Goal: Information Seeking & Learning: Learn about a topic

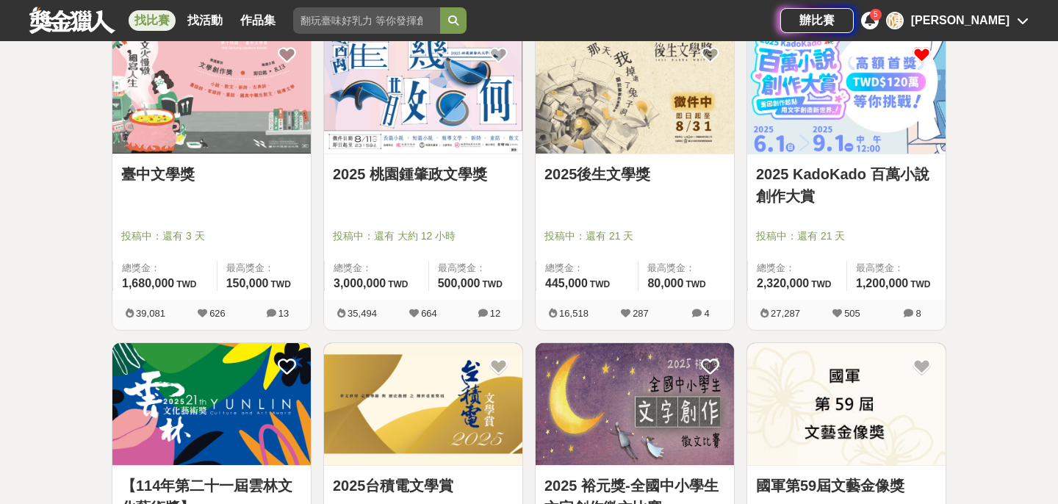
scroll to position [292, 0]
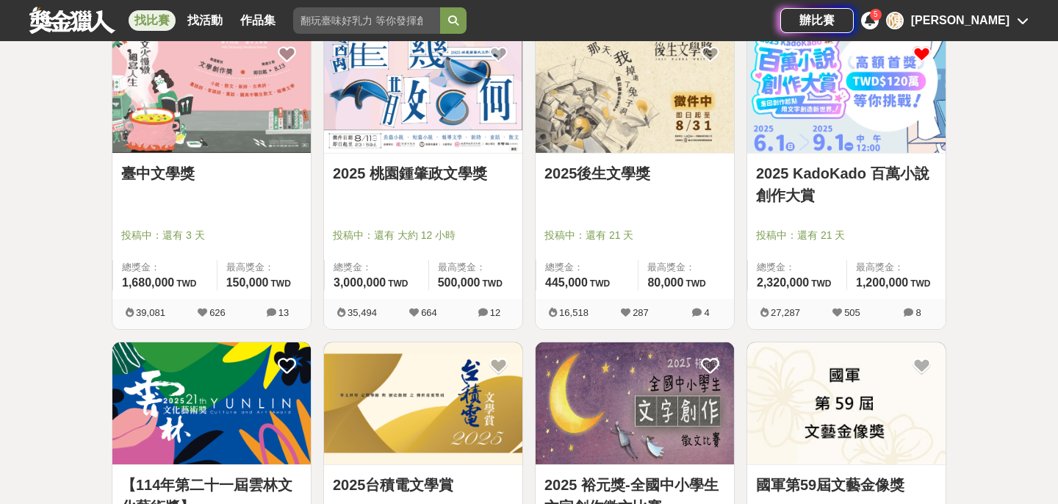
click at [566, 174] on link "2025後生文學獎" at bounding box center [634, 173] width 181 height 22
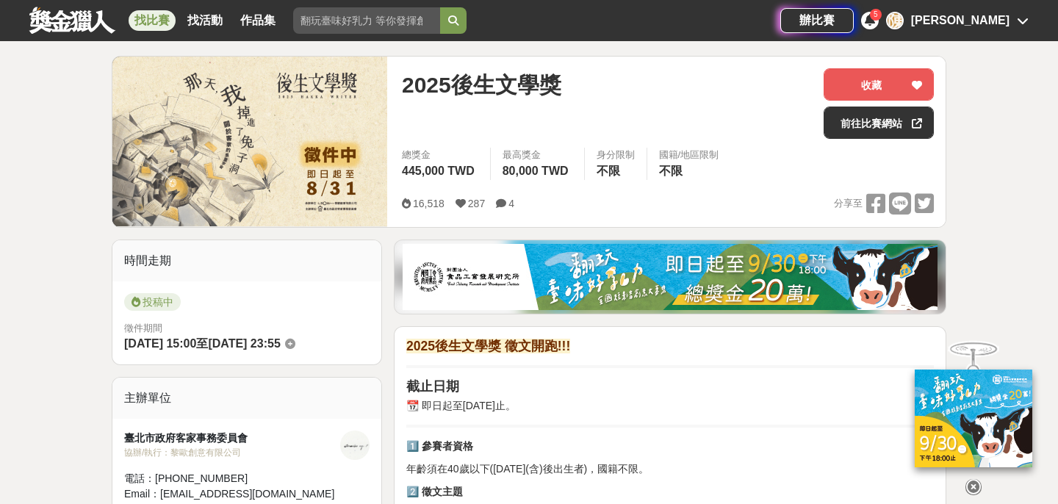
scroll to position [42, 0]
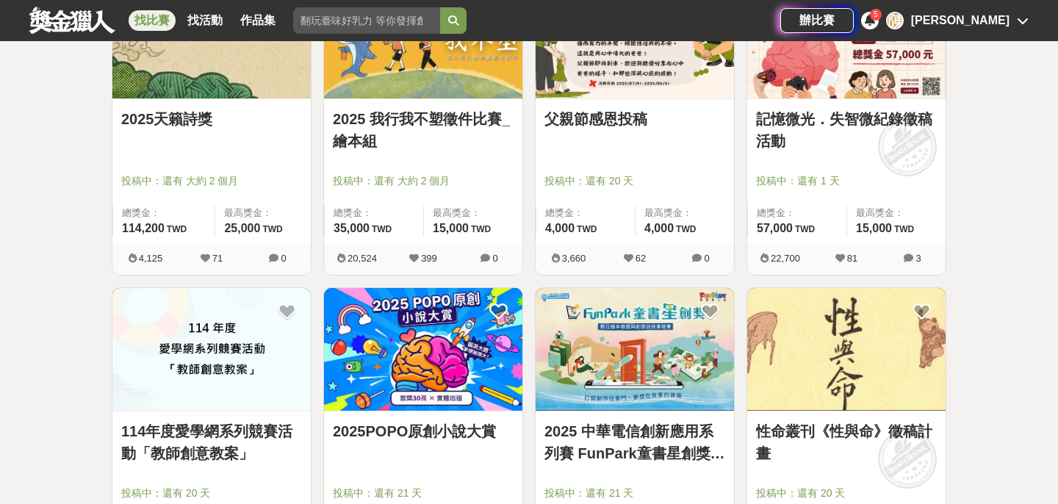
scroll to position [972, 0]
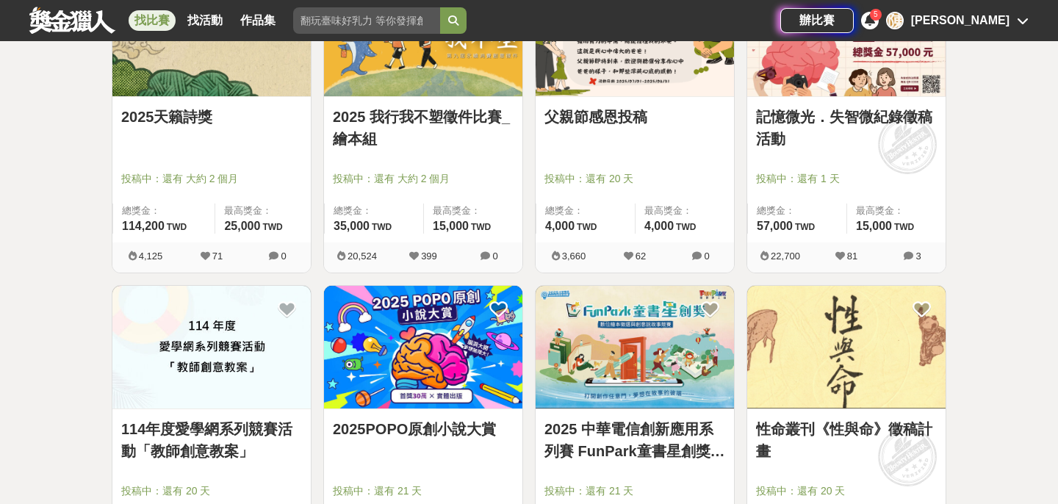
click at [371, 353] on img at bounding box center [423, 347] width 198 height 123
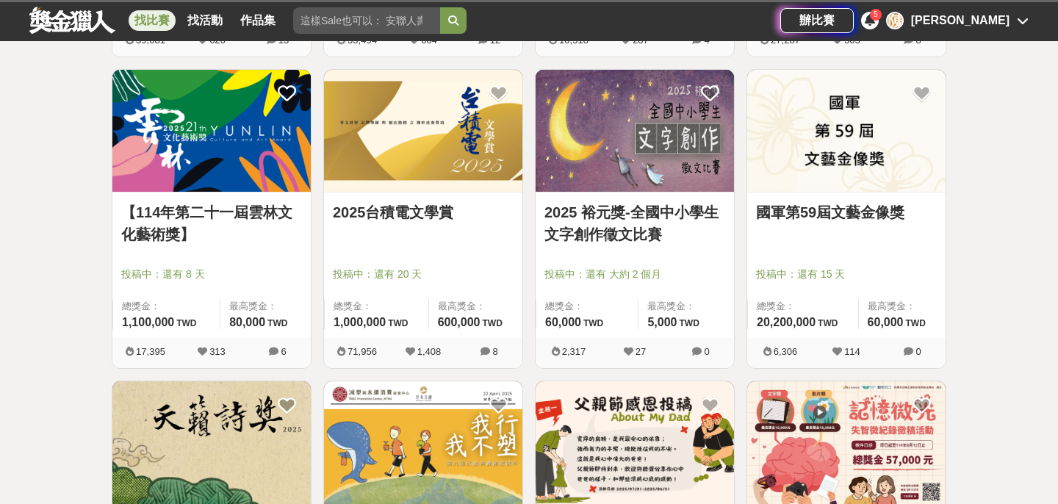
scroll to position [586, 0]
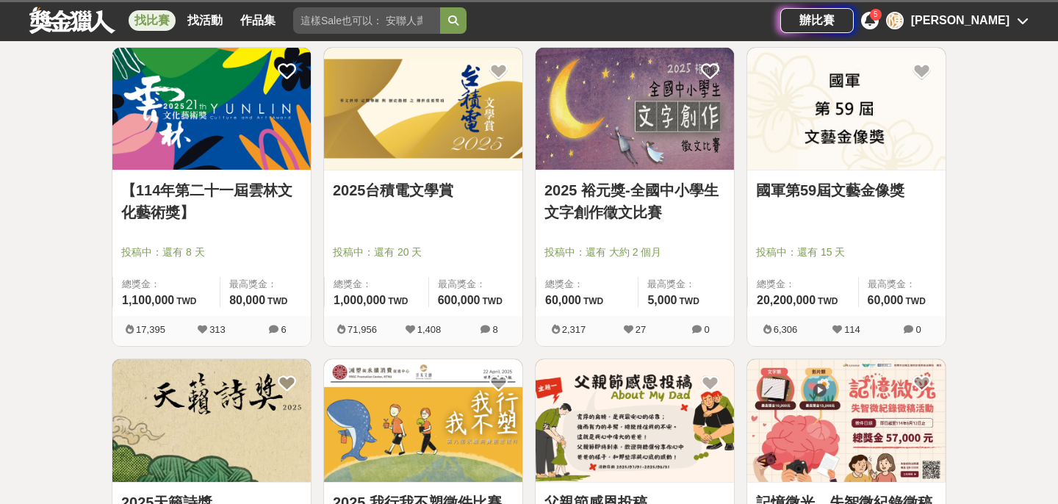
click at [422, 187] on link "2025台積電文學賞" at bounding box center [423, 190] width 181 height 22
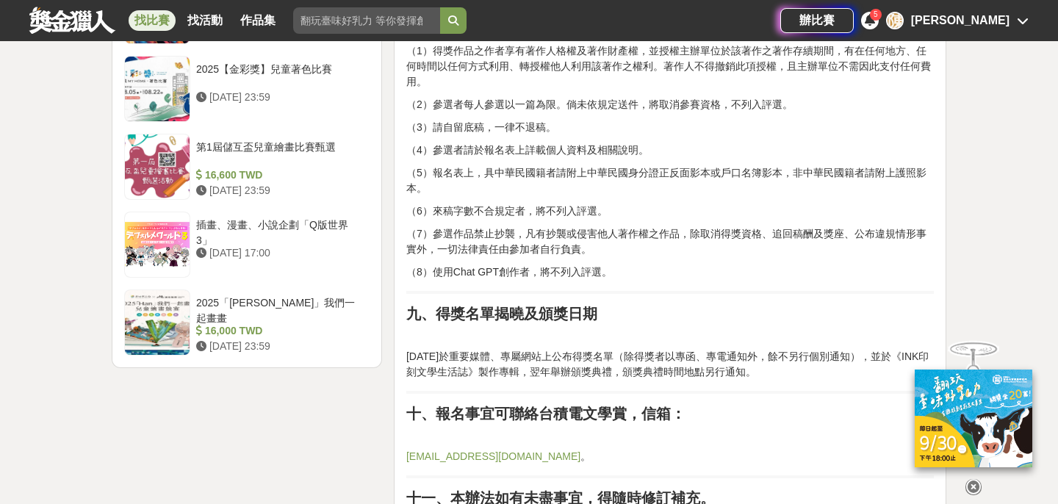
scroll to position [1866, 0]
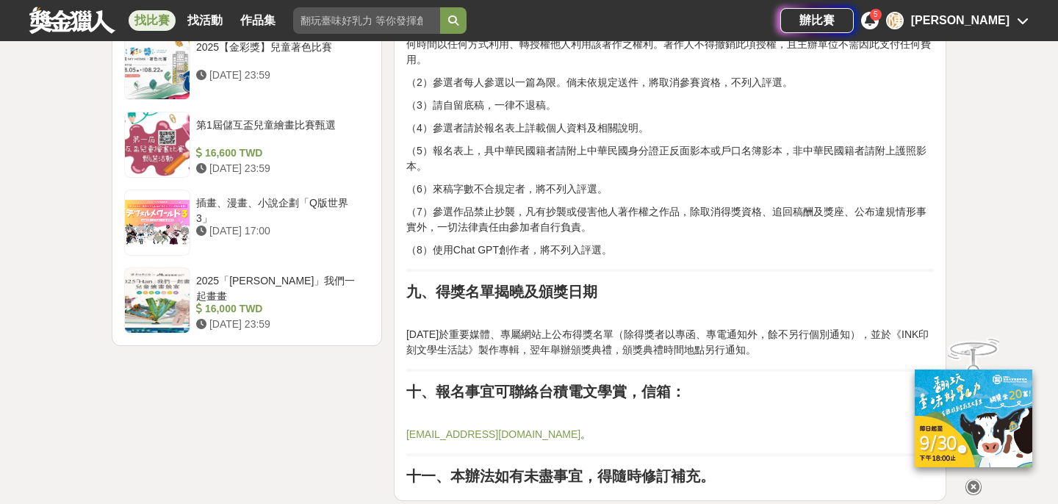
click at [649, 225] on p "（7）參選作品禁止抄襲，凡有抄襲或侵害他人著作權之作品，除取消得獎資格、追回稿酬及獎座、公布違規情形事實外，一切法律責任由參加者自行負責。" at bounding box center [669, 219] width 527 height 31
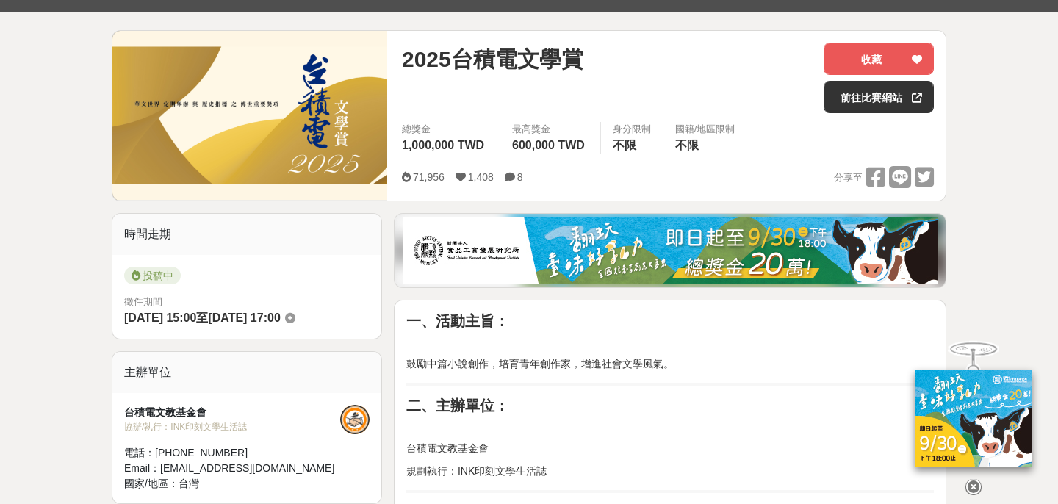
scroll to position [0, 0]
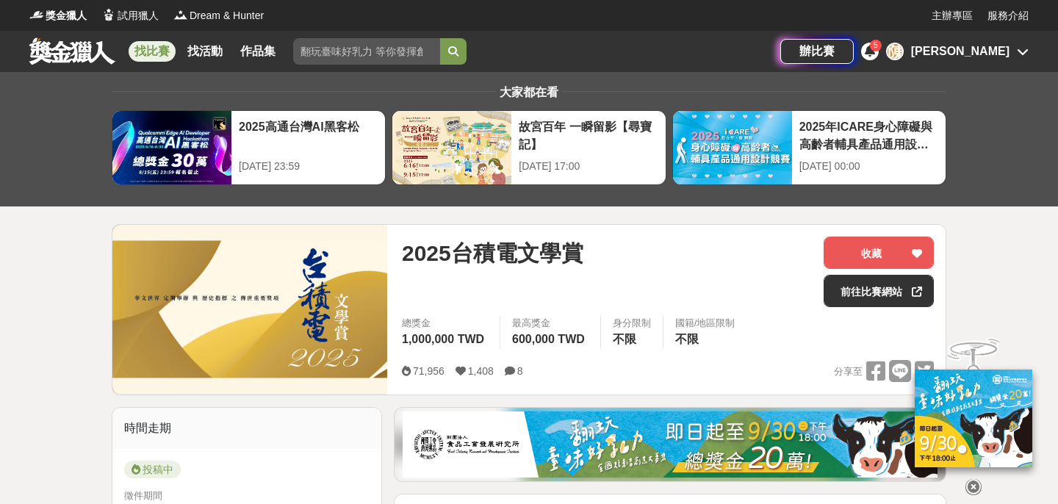
click at [402, 49] on input "search" at bounding box center [366, 51] width 147 height 26
type input "新詩"
click at [440, 38] on button "submit" at bounding box center [453, 51] width 26 height 26
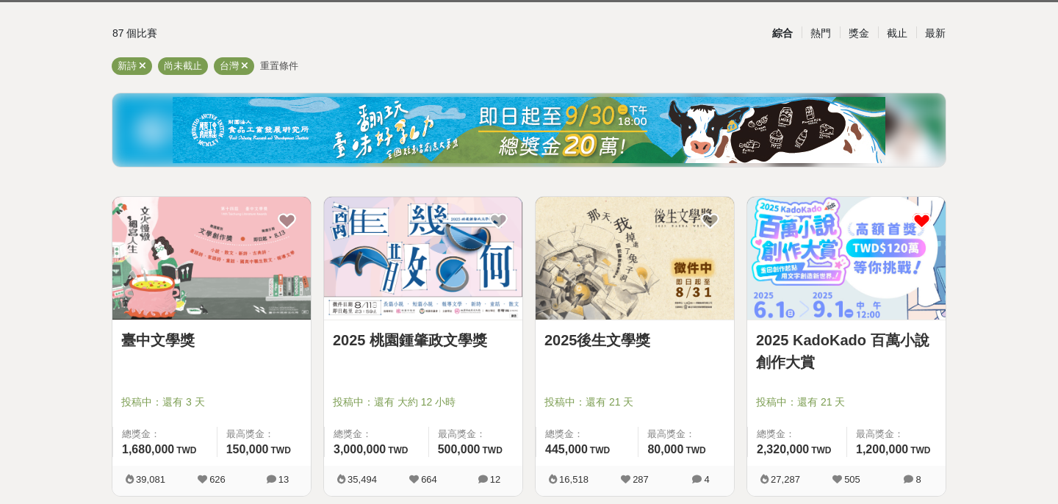
scroll to position [162, 0]
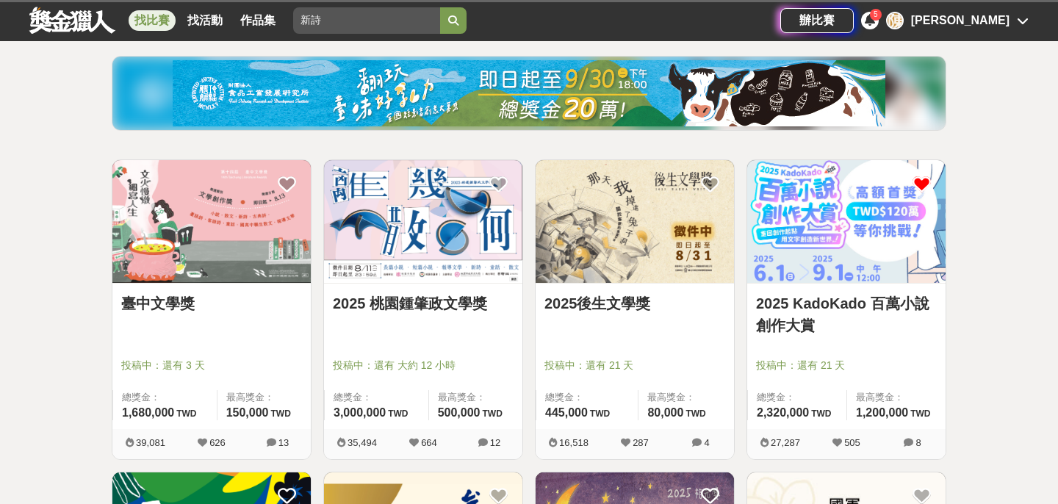
click at [458, 297] on link "2025 桃園鍾肇政文學獎" at bounding box center [423, 303] width 181 height 22
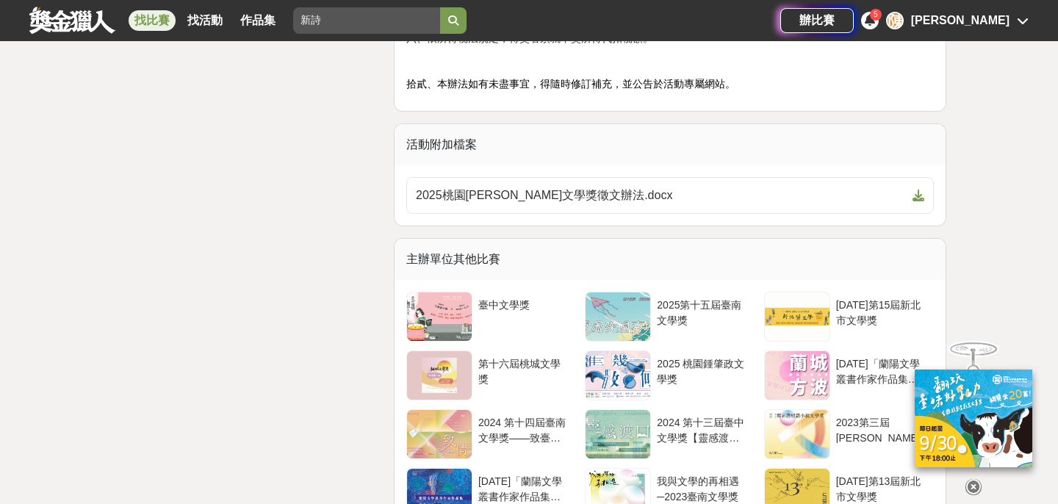
scroll to position [2560, 0]
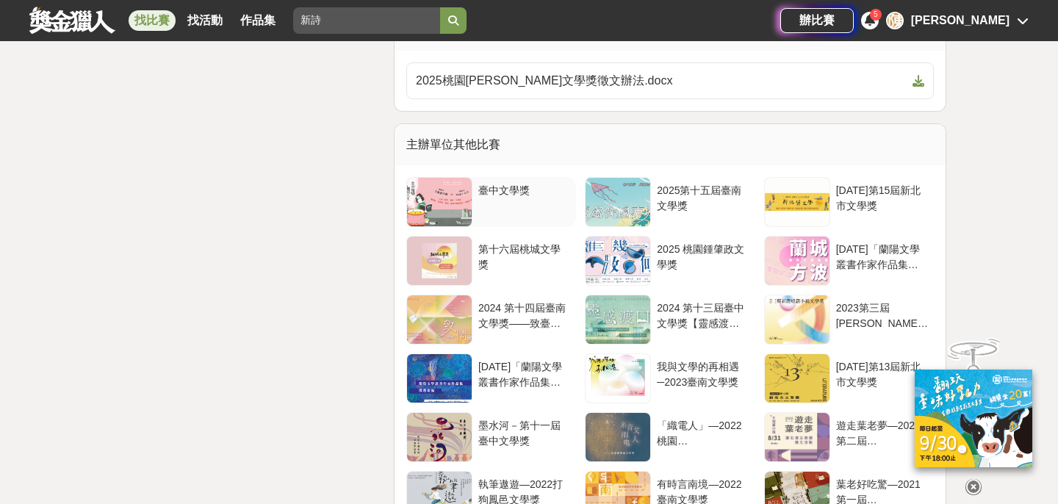
click at [443, 191] on div at bounding box center [439, 202] width 65 height 48
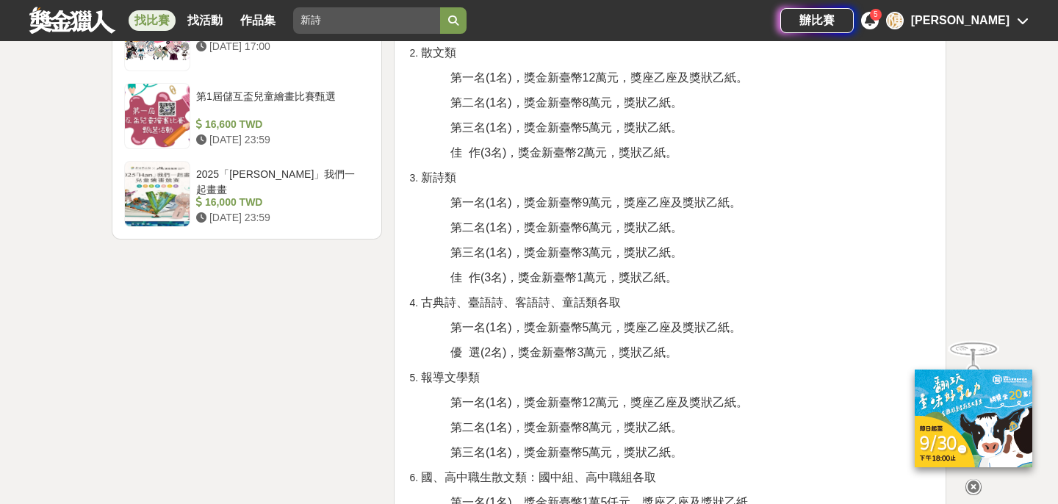
scroll to position [1933, 0]
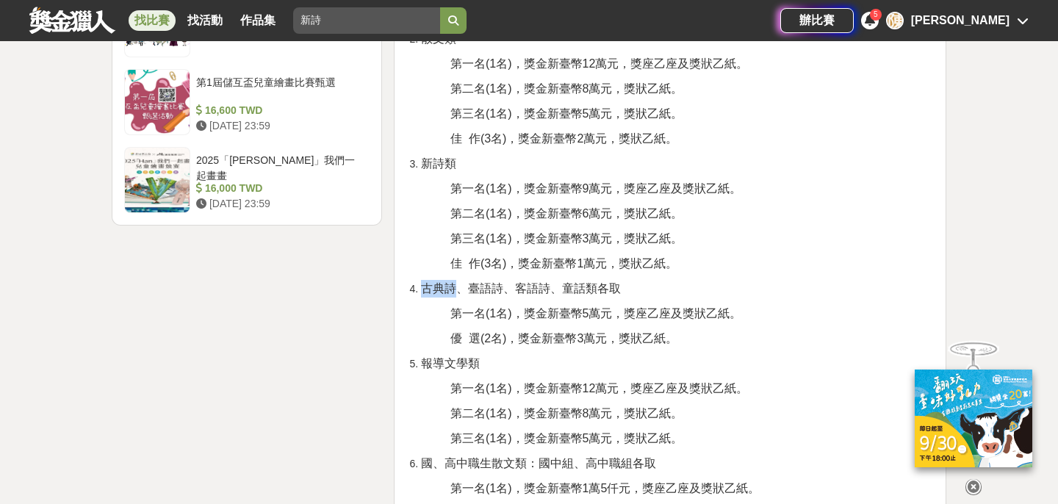
drag, startPoint x: 424, startPoint y: 288, endPoint x: 455, endPoint y: 289, distance: 30.9
click at [455, 289] on span "古典詩、臺語詩、客語詩、童話類各取" at bounding box center [521, 288] width 200 height 12
copy span "古典詩"
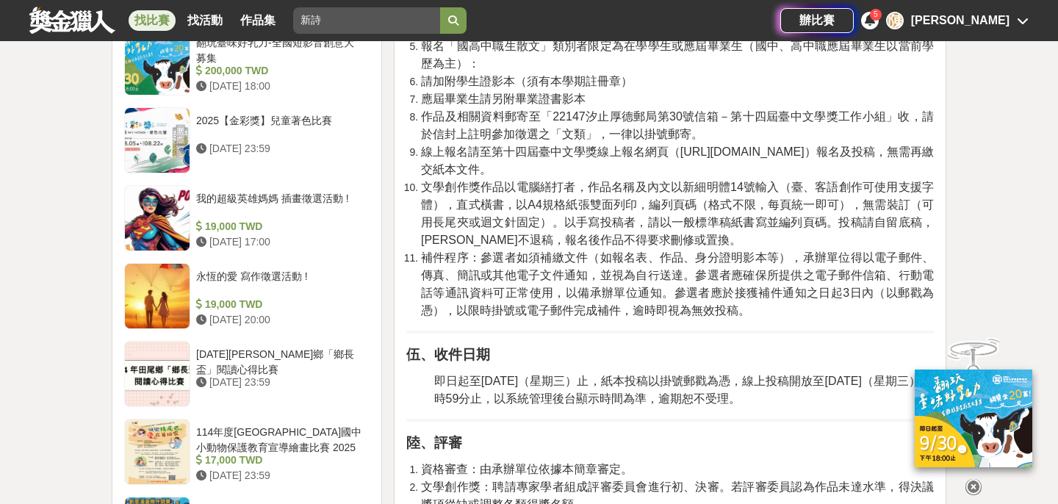
scroll to position [1270, 0]
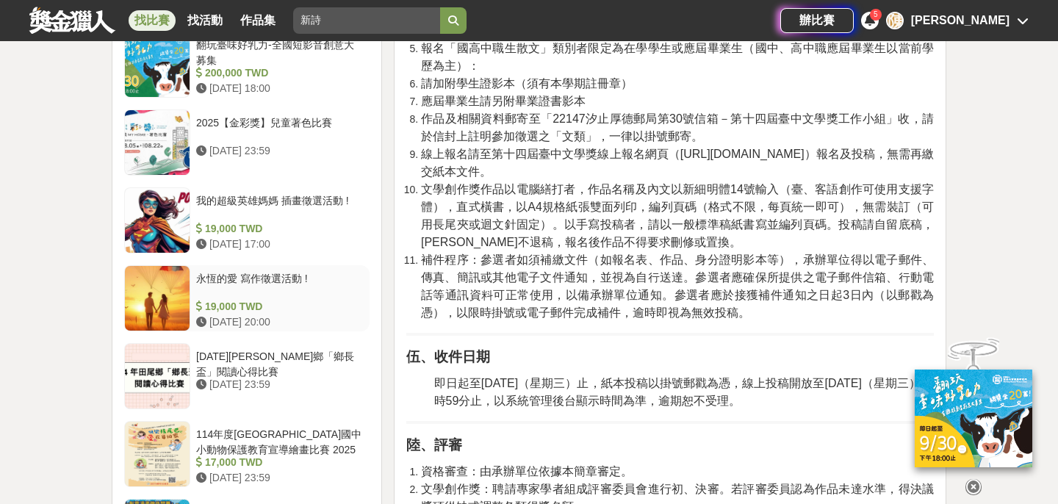
click at [286, 295] on div "永恆的愛 寫作徵選活動 !" at bounding box center [279, 285] width 167 height 28
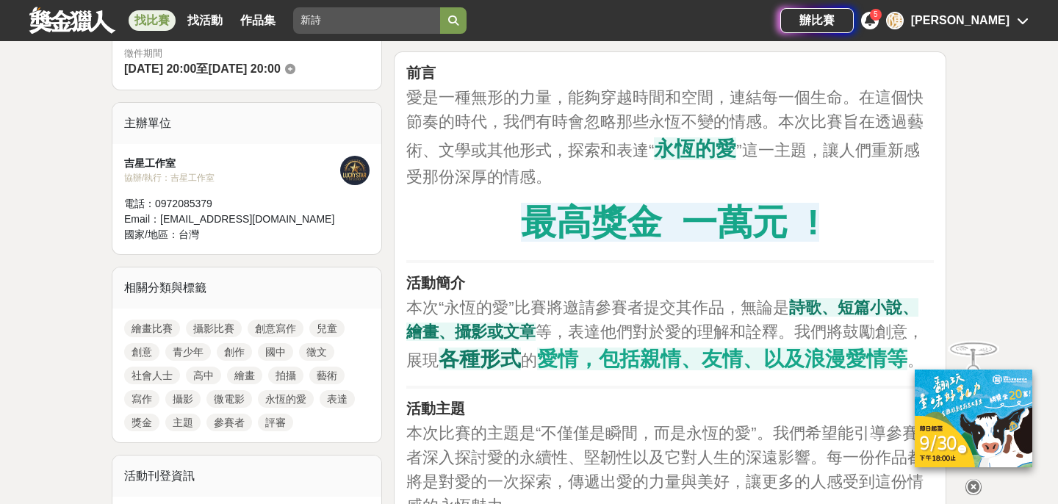
scroll to position [459, 0]
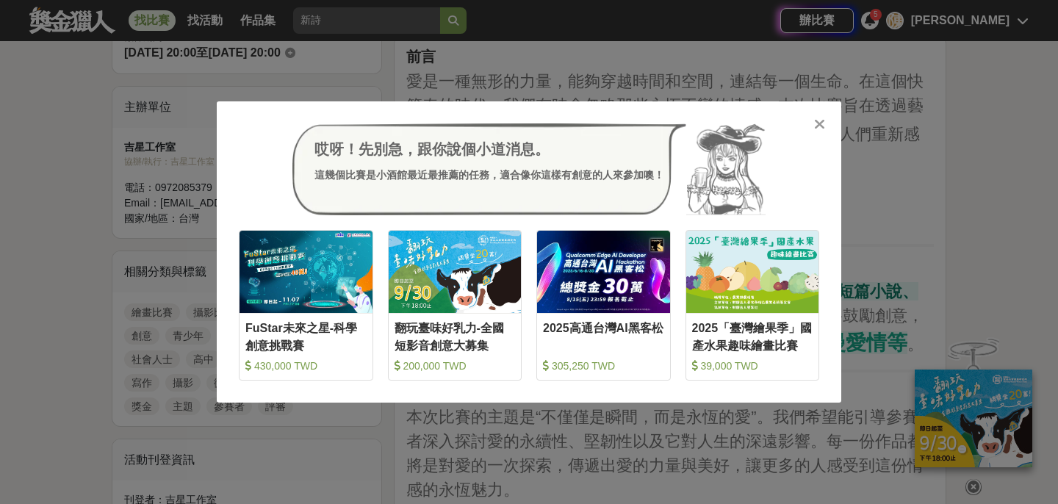
click at [817, 124] on icon at bounding box center [819, 124] width 11 height 15
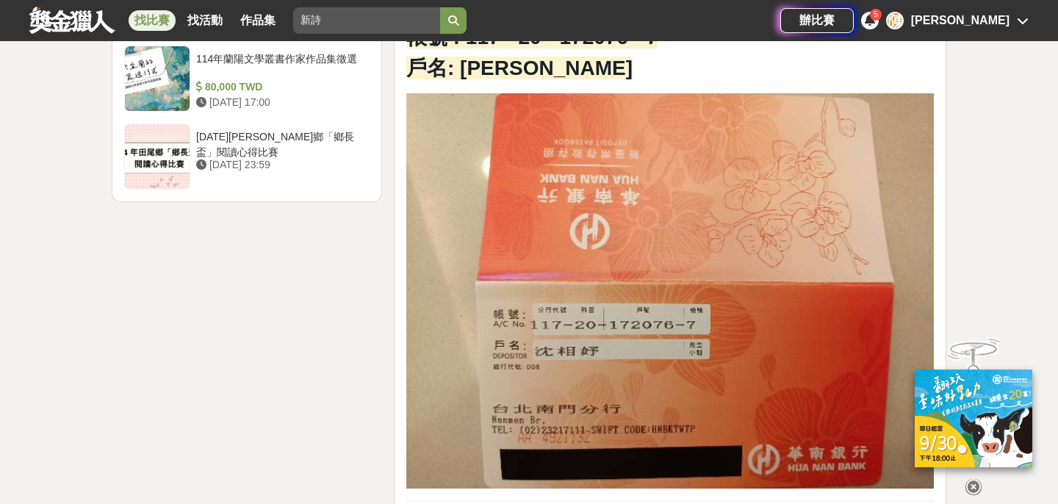
scroll to position [1801, 0]
